Goal: Transaction & Acquisition: Obtain resource

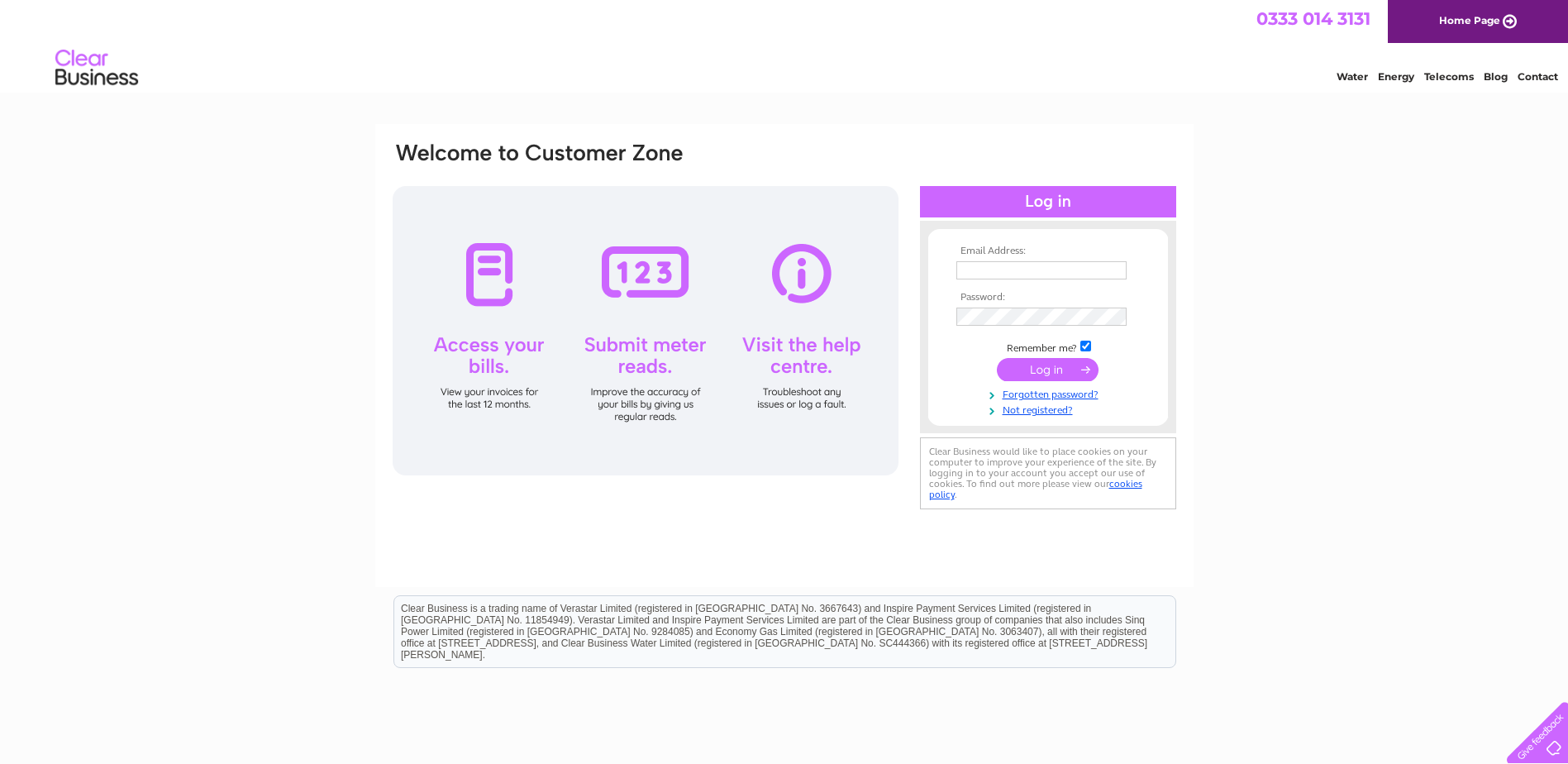
type input "info@campbellsgarage.co.uk"
click at [1056, 377] on input "submit" at bounding box center [1048, 369] width 101 height 23
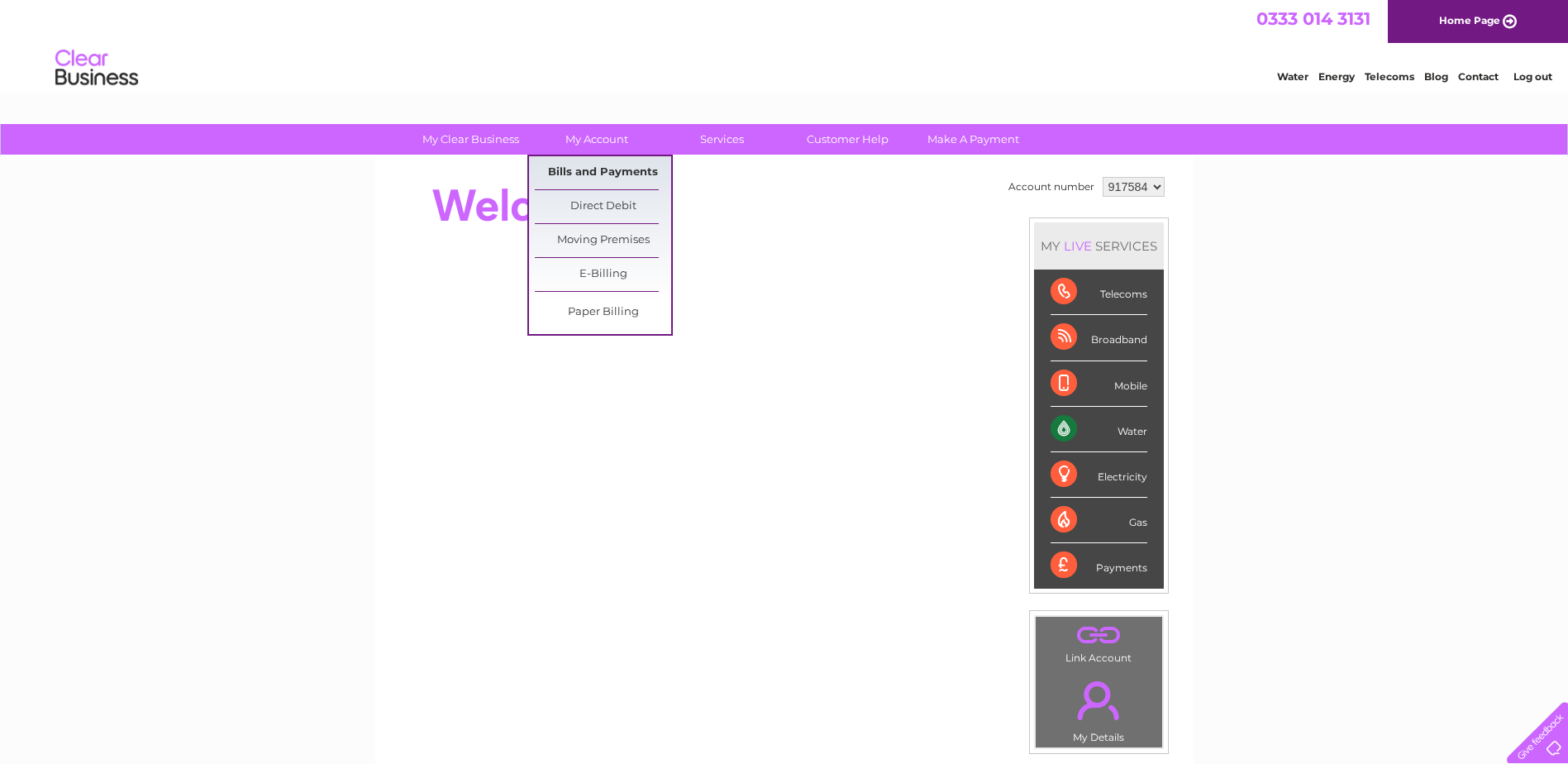
click at [574, 175] on link "Bills and Payments" at bounding box center [602, 172] width 136 height 33
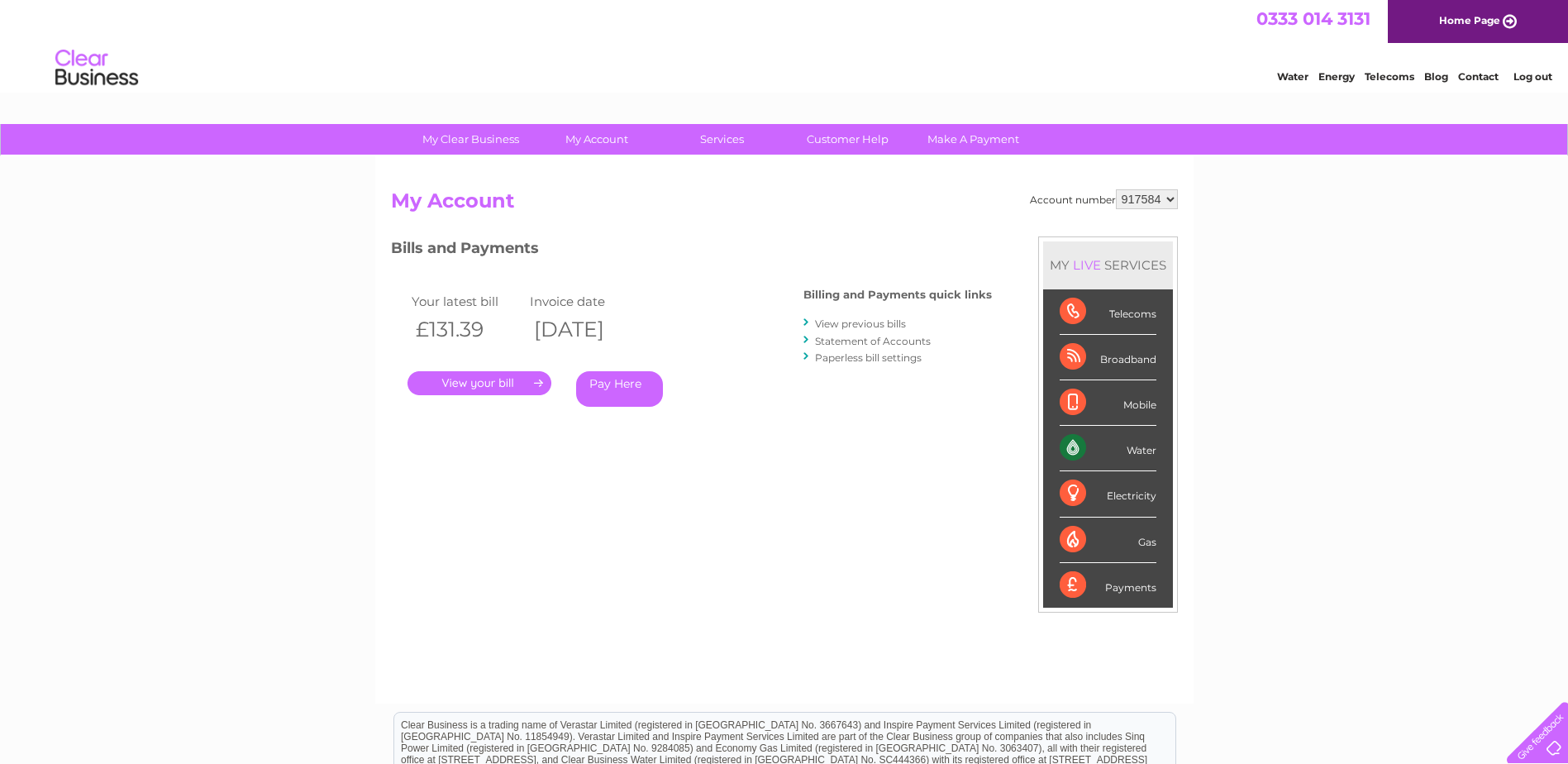
click at [531, 379] on link "." at bounding box center [479, 383] width 144 height 24
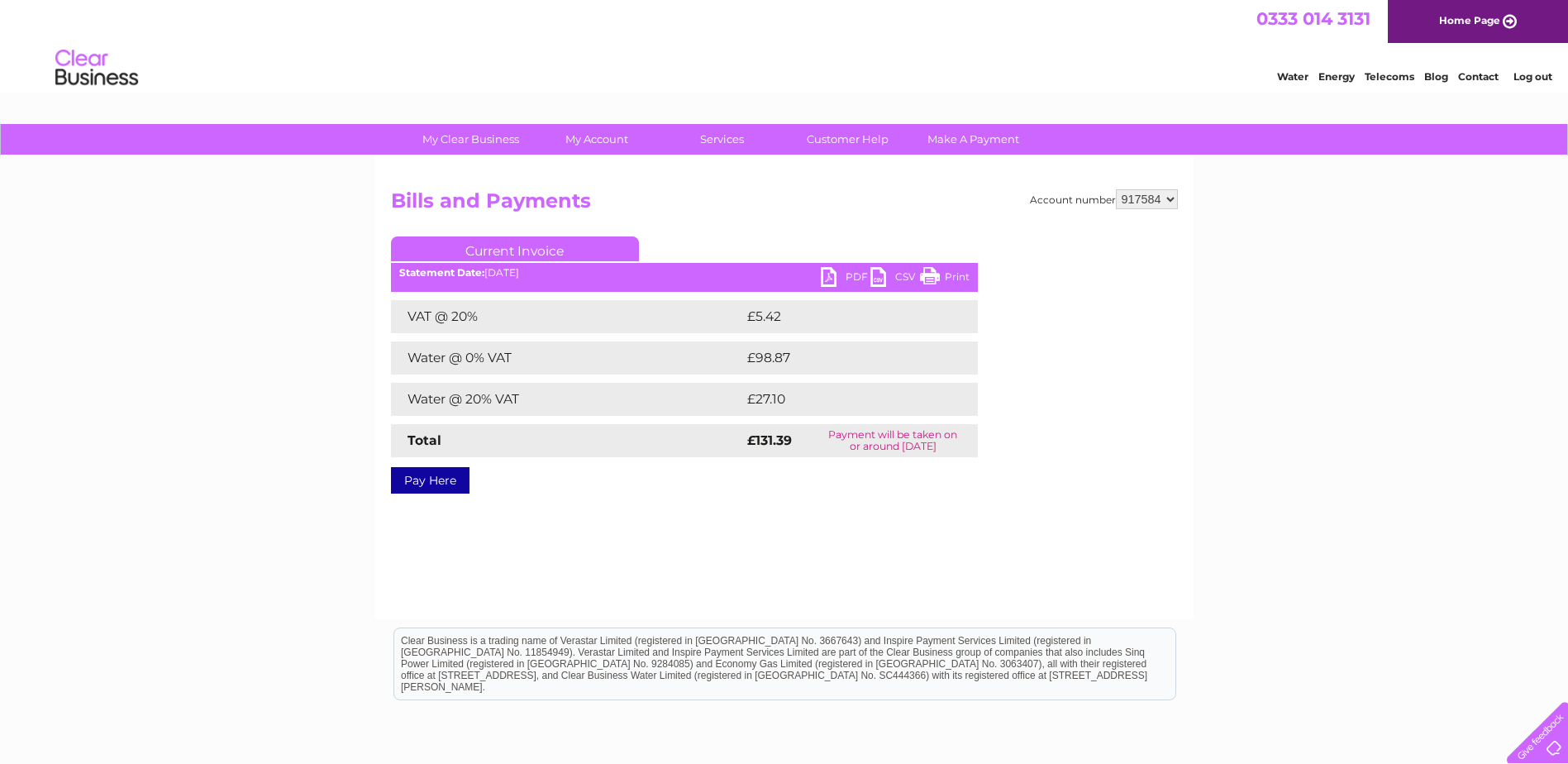
click at [860, 281] on link "PDF" at bounding box center [845, 279] width 50 height 24
click at [1130, 199] on select "917584 958469" at bounding box center [1146, 199] width 62 height 19
select select "958469"
click at [1116, 189] on select "917584 958469" at bounding box center [1146, 199] width 62 height 19
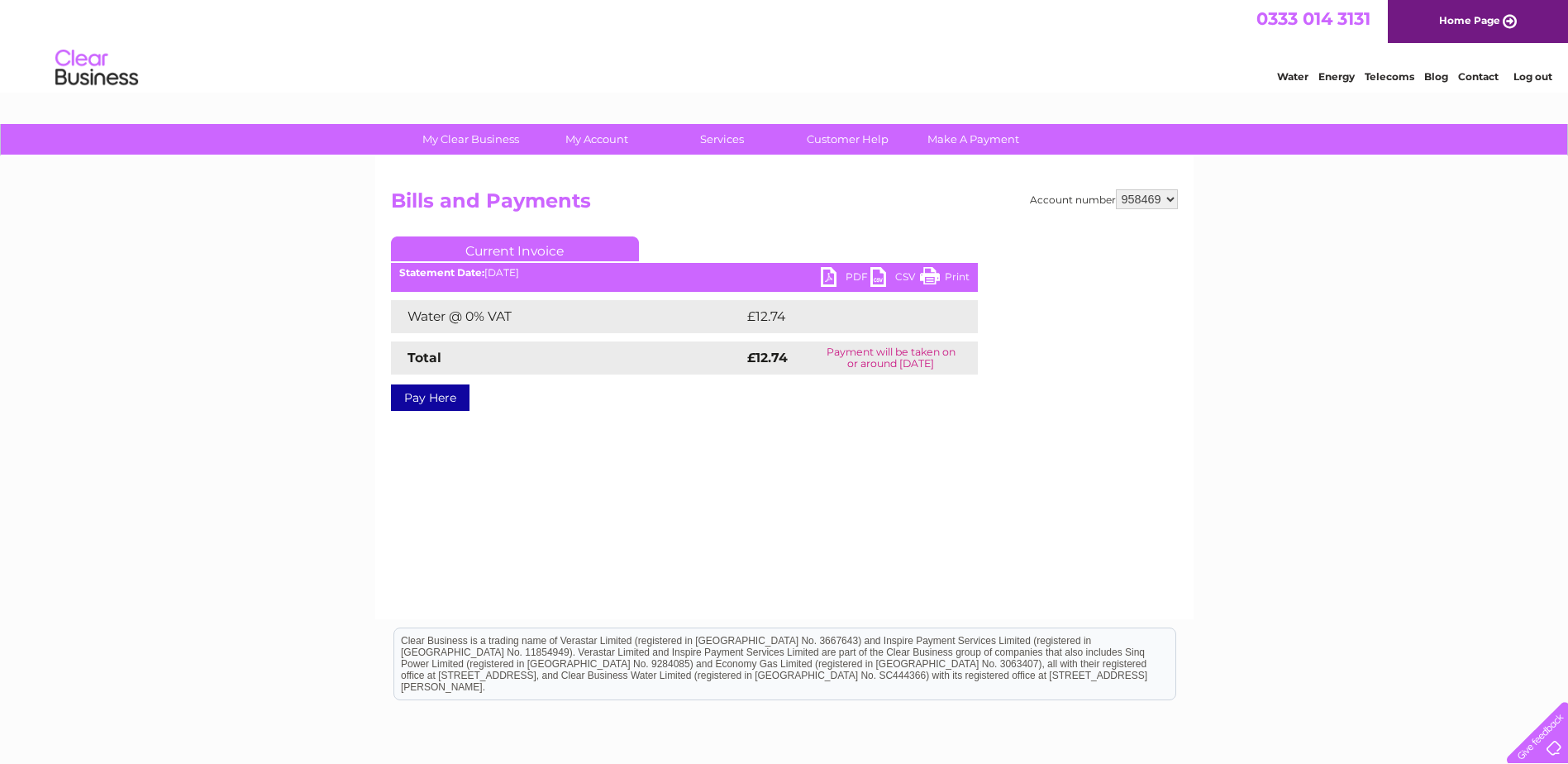
click at [833, 281] on link "PDF" at bounding box center [845, 279] width 50 height 24
